Goal: Task Accomplishment & Management: Use online tool/utility

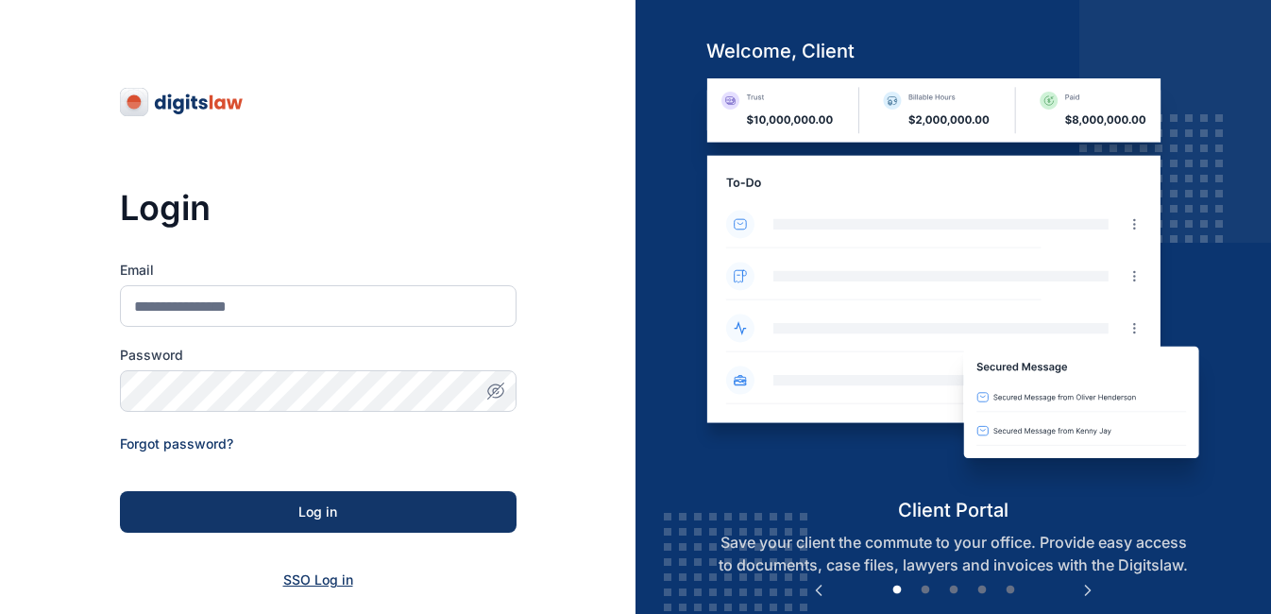
click at [310, 578] on span "SSO Log in" at bounding box center [318, 579] width 70 height 16
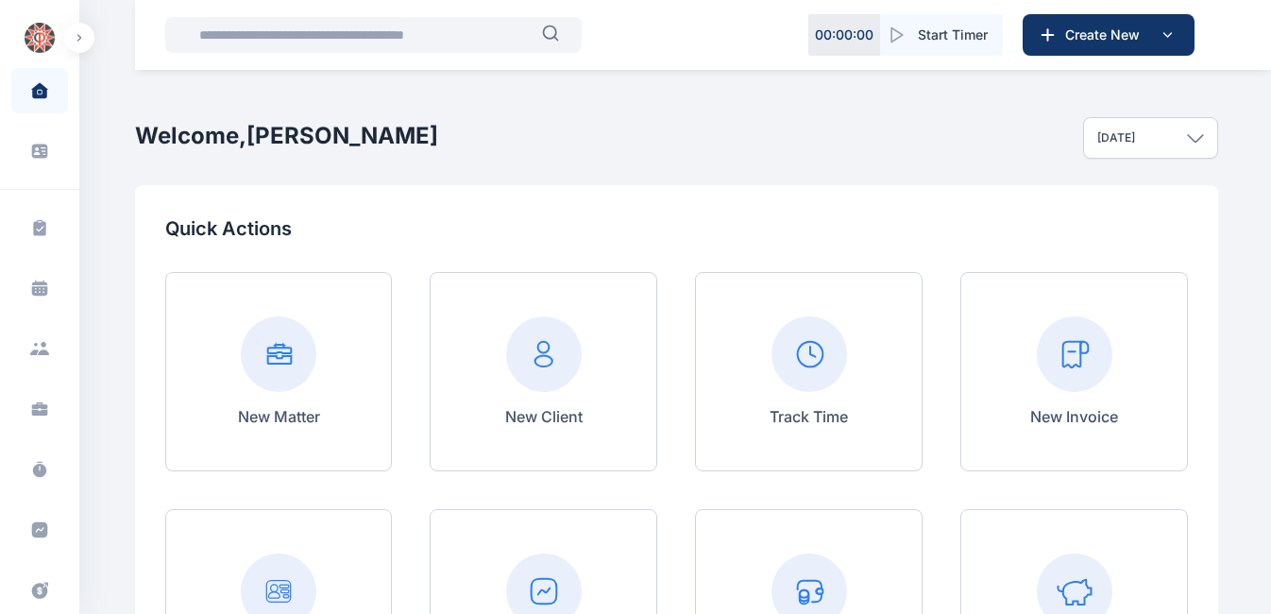
click at [1031, 446] on div "New Invoice" at bounding box center [1074, 371] width 228 height 199
